Goal: Task Accomplishment & Management: Complete application form

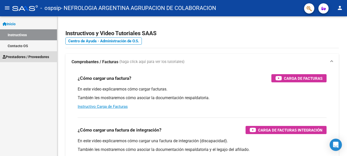
click at [12, 57] on span "Prestadores / Proveedores" at bounding box center [26, 57] width 47 height 6
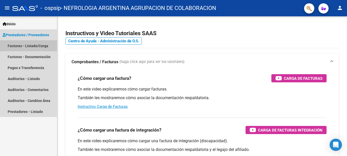
click at [23, 45] on link "Facturas - Listado/Carga" at bounding box center [28, 45] width 57 height 11
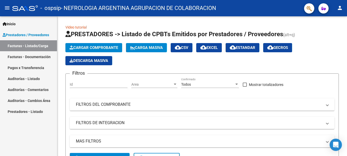
click at [342, 8] on mat-icon "person" at bounding box center [340, 8] width 6 height 6
click at [273, 22] on div at bounding box center [173, 78] width 347 height 156
click at [108, 48] on span "Cargar Comprobante" at bounding box center [94, 48] width 49 height 5
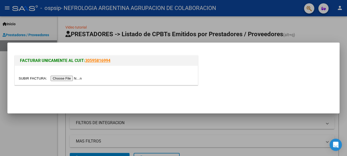
click at [68, 78] on input "file" at bounding box center [51, 78] width 65 height 5
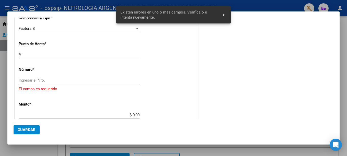
scroll to position [140, 0]
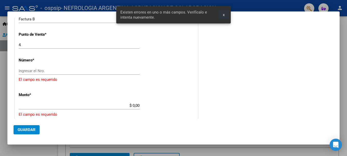
click at [222, 14] on button "x" at bounding box center [224, 14] width 10 height 9
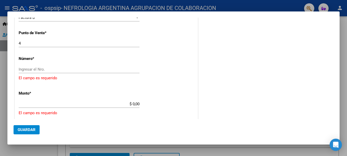
scroll to position [153, 0]
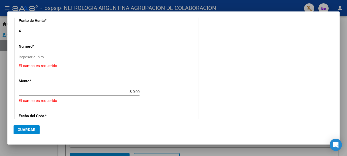
click at [67, 58] on input "Ingresar el Nro." at bounding box center [79, 57] width 121 height 5
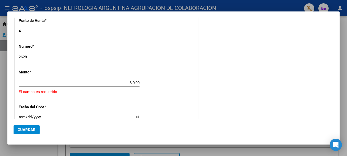
type input "2628"
click at [55, 85] on input "$ 0,00" at bounding box center [79, 83] width 121 height 5
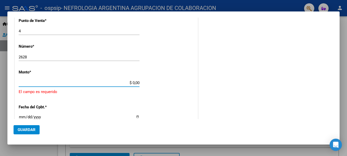
type input "$ 3.593.200,00"
type input "[DATE]"
type input "75404362778913"
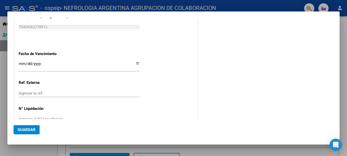
scroll to position [278, 0]
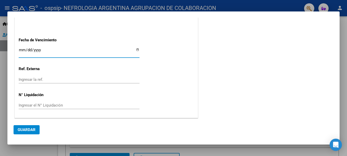
click at [20, 48] on input "Ingresar la fecha" at bounding box center [79, 52] width 121 height 8
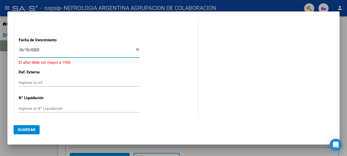
type input "[DATE]"
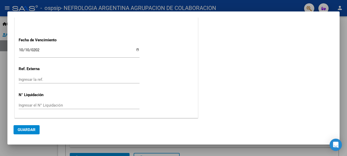
click at [64, 105] on input "Ingresar el N° Liquidación" at bounding box center [79, 105] width 121 height 5
click at [34, 129] on span "Guardar" at bounding box center [27, 130] width 18 height 5
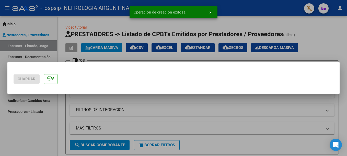
scroll to position [0, 0]
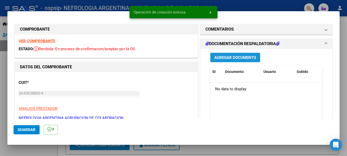
click at [226, 56] on span "Agregar Documento" at bounding box center [236, 57] width 42 height 5
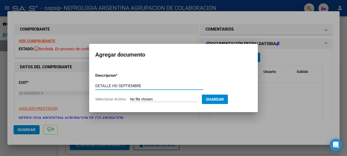
type input "DETALLE HD SEPTIEMBRE"
click at [168, 98] on input "Seleccionar Archivo" at bounding box center [164, 99] width 68 height 5
type input "C:\fakepath\FACT 2628 DETALLE OSPSIP SEPT.pdf"
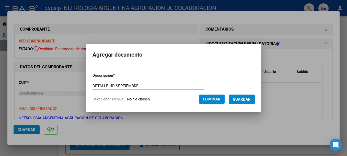
drag, startPoint x: 258, startPoint y: 100, endPoint x: 261, endPoint y: 102, distance: 2.8
click at [255, 102] on button "Guardar" at bounding box center [242, 99] width 26 height 9
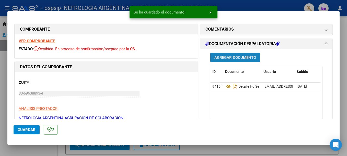
click at [230, 54] on button "Agregar Documento" at bounding box center [235, 57] width 50 height 9
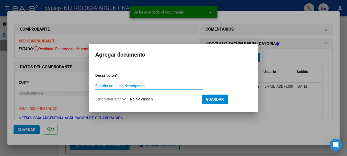
click at [121, 87] on input "Escriba aquí una descripcion" at bounding box center [149, 86] width 108 height 5
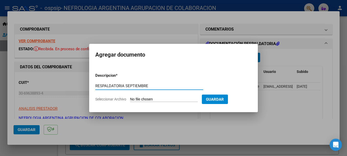
type input "RESPALDATORIA SEPTIEMBRE"
click at [182, 99] on input "Seleccionar Archivo" at bounding box center [164, 99] width 68 height 5
type input "C:\fakepath\FACT 2628 RESPALADAT OSPSIP SEPT.pdf"
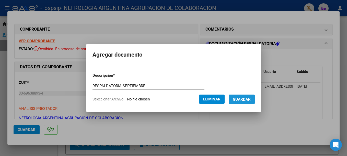
click at [251, 101] on span "Guardar" at bounding box center [242, 99] width 18 height 5
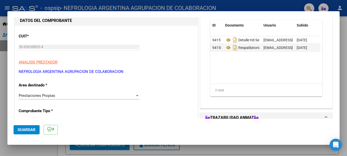
scroll to position [51, 0]
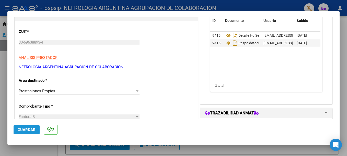
click at [30, 133] on button "Guardar" at bounding box center [27, 130] width 26 height 9
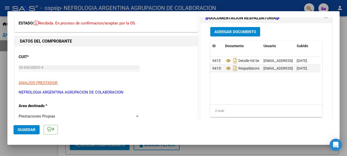
scroll to position [0, 0]
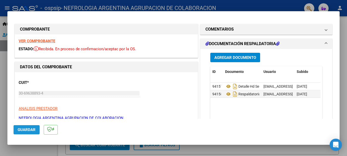
click at [20, 131] on span "Guardar" at bounding box center [27, 130] width 18 height 5
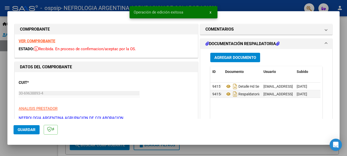
click at [115, 68] on h1 "DATOS DEL COMPROBANTE" at bounding box center [106, 67] width 173 height 6
